Goal: Task Accomplishment & Management: Manage account settings

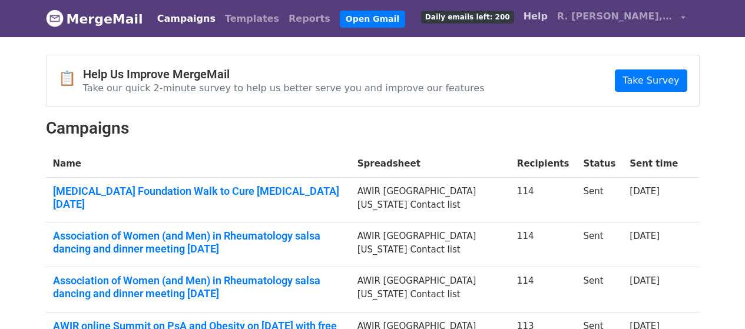
click at [552, 18] on link "Help" at bounding box center [536, 17] width 34 height 24
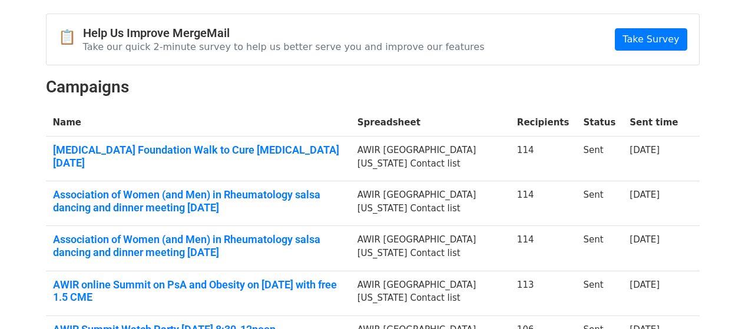
scroll to position [263, 0]
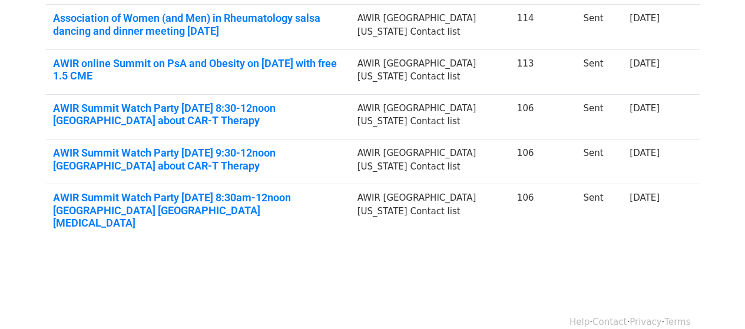
click at [613, 317] on link "Contact" at bounding box center [609, 322] width 34 height 11
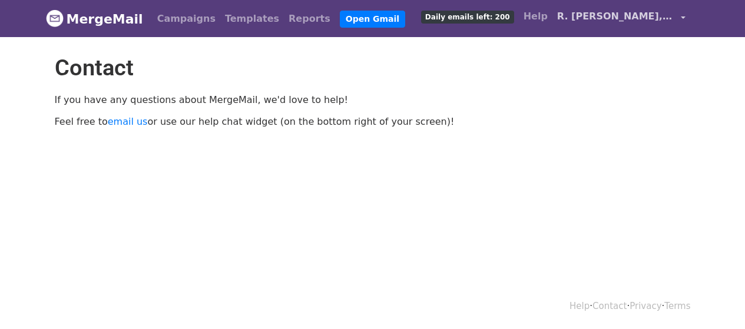
click at [642, 19] on span "R. [PERSON_NAME], MD" at bounding box center [616, 16] width 118 height 14
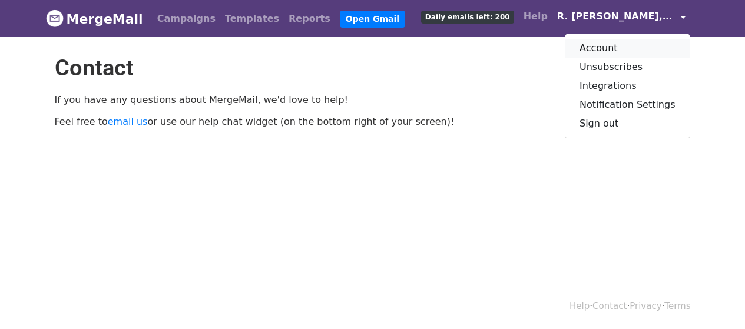
click at [615, 49] on link "Account" at bounding box center [627, 48] width 124 height 19
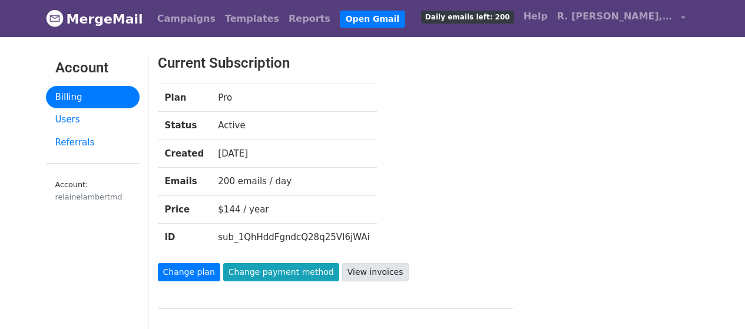
click at [362, 268] on link "View invoices" at bounding box center [375, 272] width 67 height 18
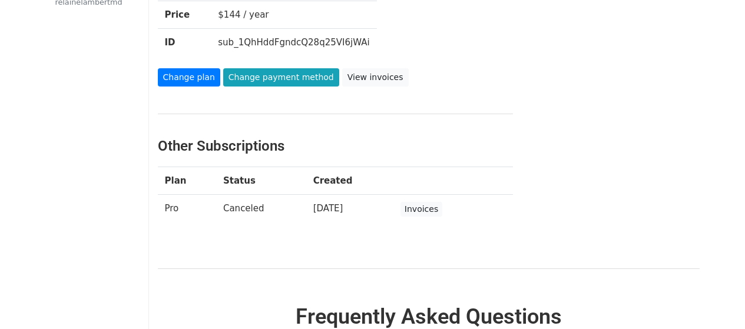
scroll to position [196, 0]
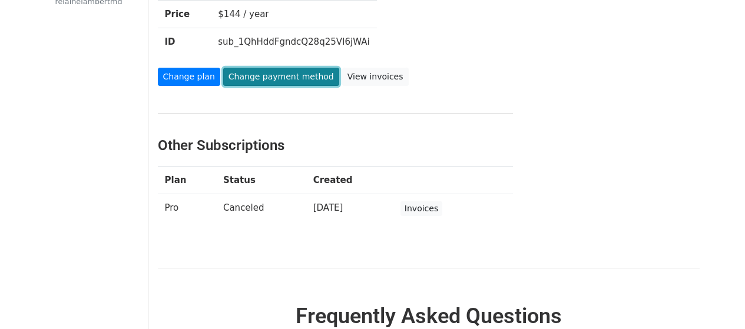
click at [234, 77] on link "Change payment method" at bounding box center [281, 77] width 116 height 18
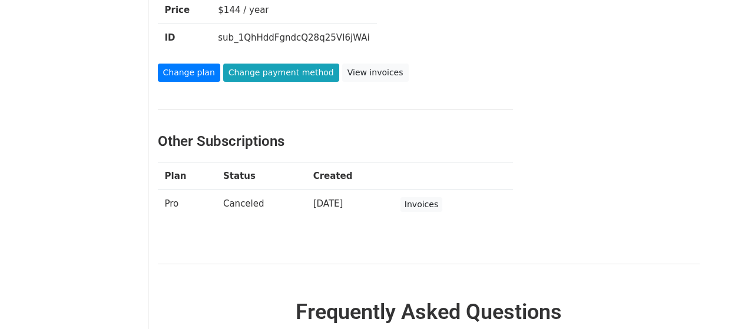
scroll to position [200, 0]
click at [429, 206] on link "Invoices" at bounding box center [421, 204] width 42 height 15
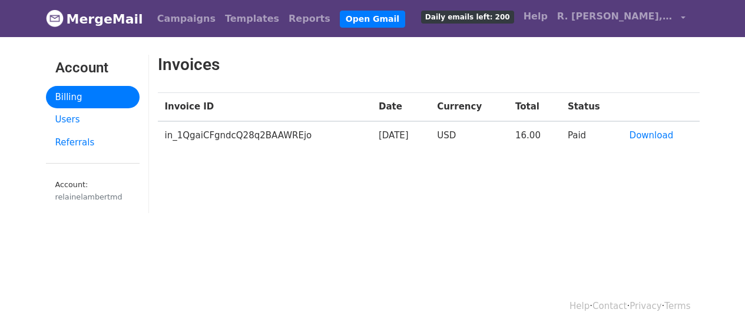
click at [611, 307] on link "Contact" at bounding box center [609, 306] width 34 height 11
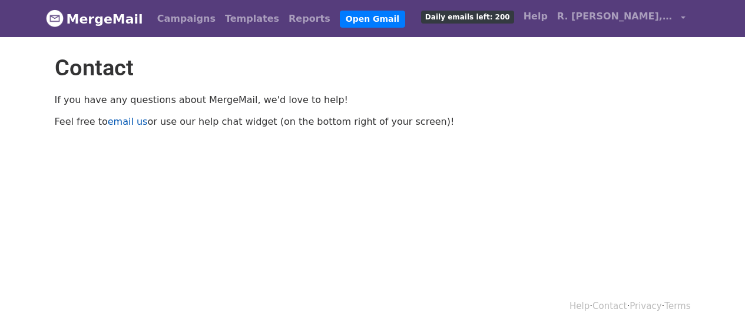
click at [120, 122] on link "email us" at bounding box center [128, 121] width 40 height 11
click at [172, 170] on body "MergeMail Campaigns Templates Reports Open Gmail Daily emails left: 200 Help R.…" at bounding box center [372, 87] width 745 height 175
click at [652, 16] on span "R. [PERSON_NAME], MD" at bounding box center [616, 16] width 118 height 14
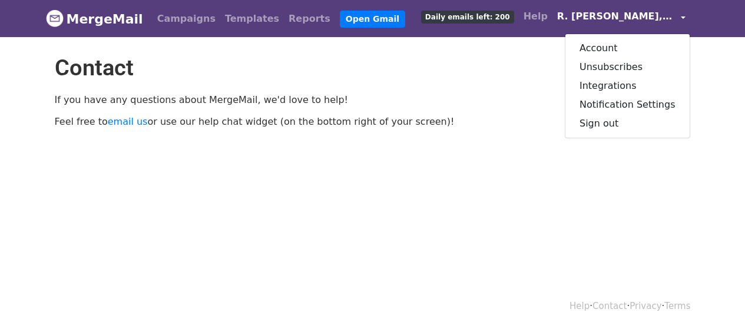
click at [598, 16] on span "R. [PERSON_NAME], MD" at bounding box center [616, 16] width 118 height 14
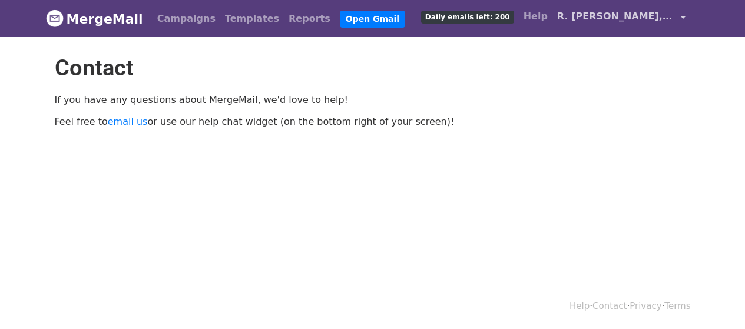
click at [626, 14] on span "R. [PERSON_NAME], MD" at bounding box center [616, 16] width 118 height 14
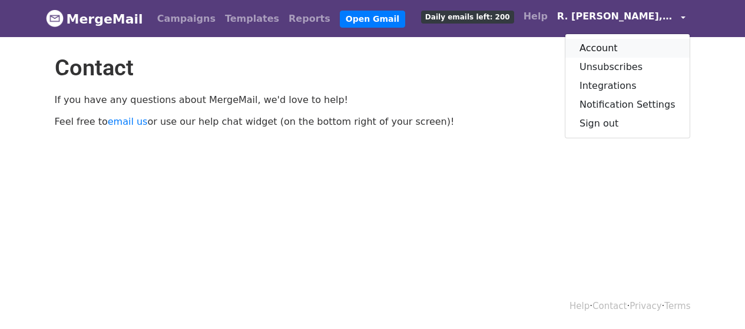
click at [606, 48] on link "Account" at bounding box center [627, 48] width 124 height 19
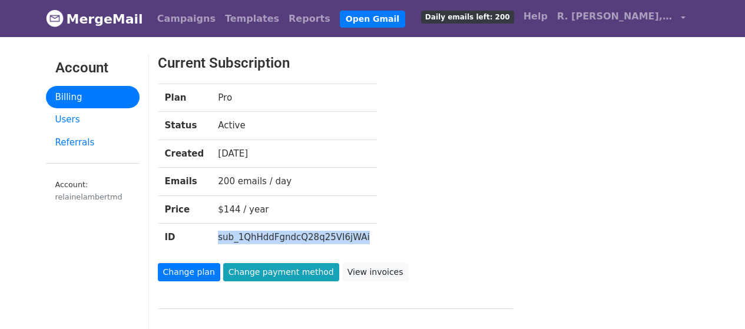
drag, startPoint x: 349, startPoint y: 239, endPoint x: 207, endPoint y: 241, distance: 142.5
click at [211, 241] on td "sub_1QhHddFgndcQ28q25VI6jWAi" at bounding box center [293, 238] width 165 height 28
copy td "sub_1QhHddFgndcQ28q25VI6jWAi"
